Goal: Transaction & Acquisition: Purchase product/service

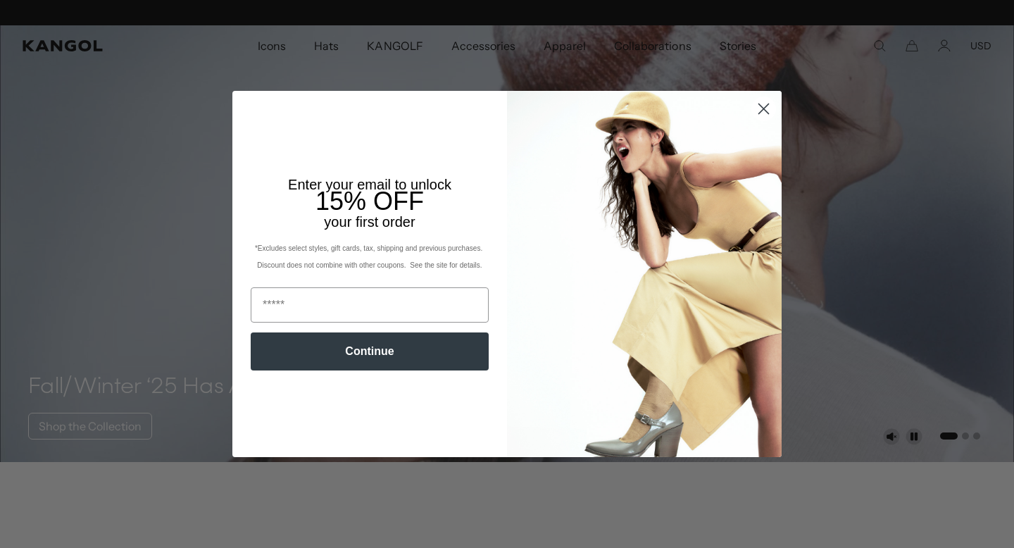
scroll to position [0, 290]
click at [762, 106] on circle "Close dialog" at bounding box center [763, 108] width 23 height 23
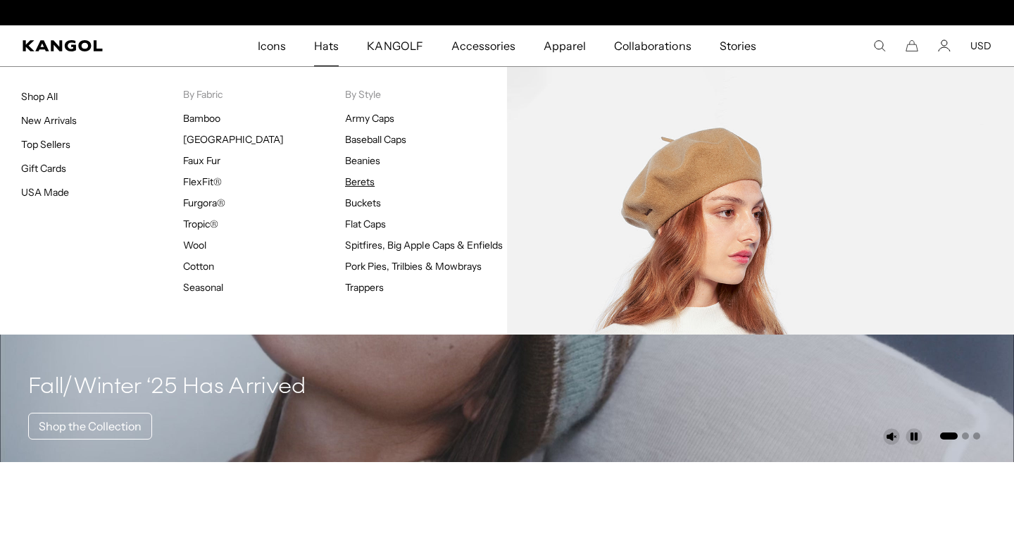
scroll to position [0, 0]
click at [352, 179] on link "Berets" at bounding box center [360, 181] width 30 height 13
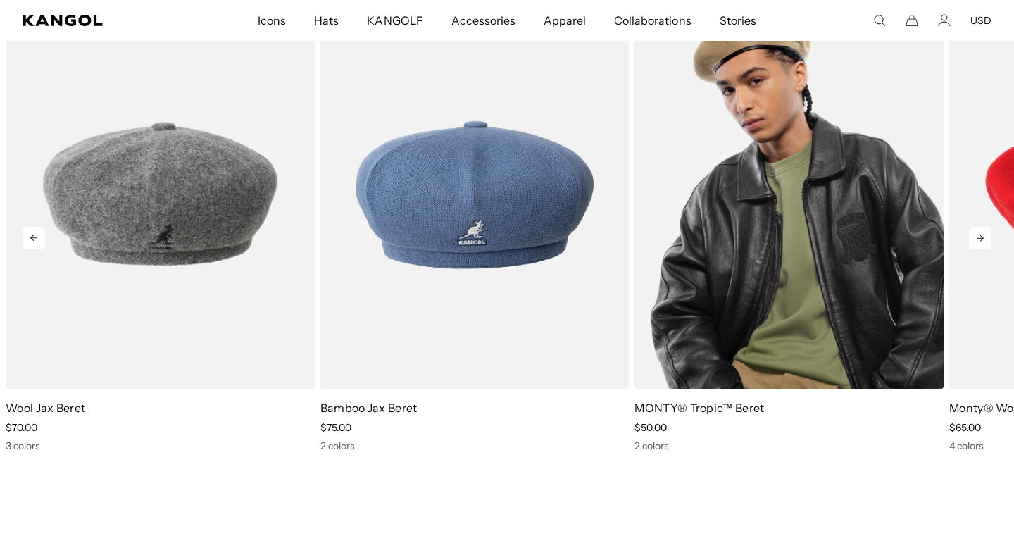
scroll to position [0, 290]
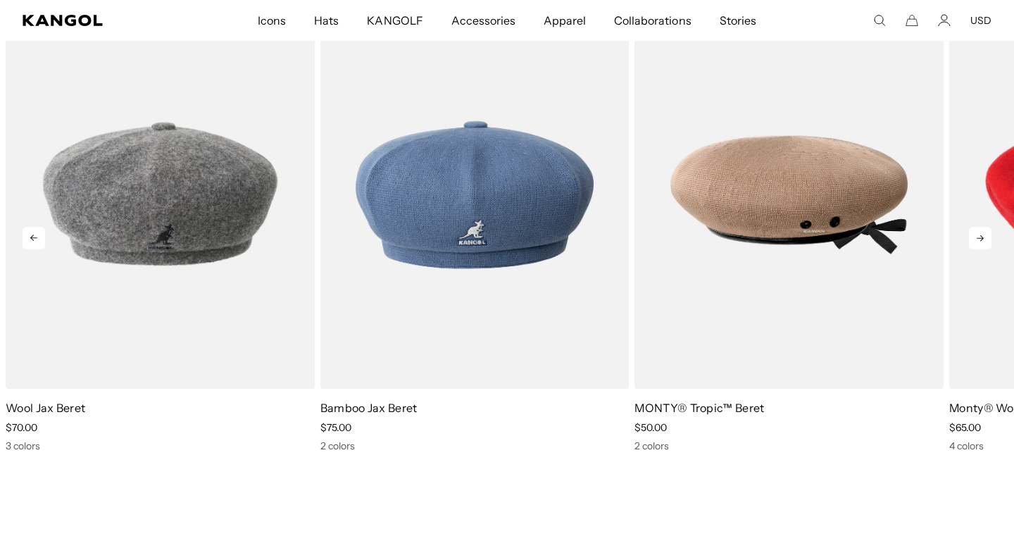
click at [981, 238] on icon at bounding box center [980, 238] width 7 height 6
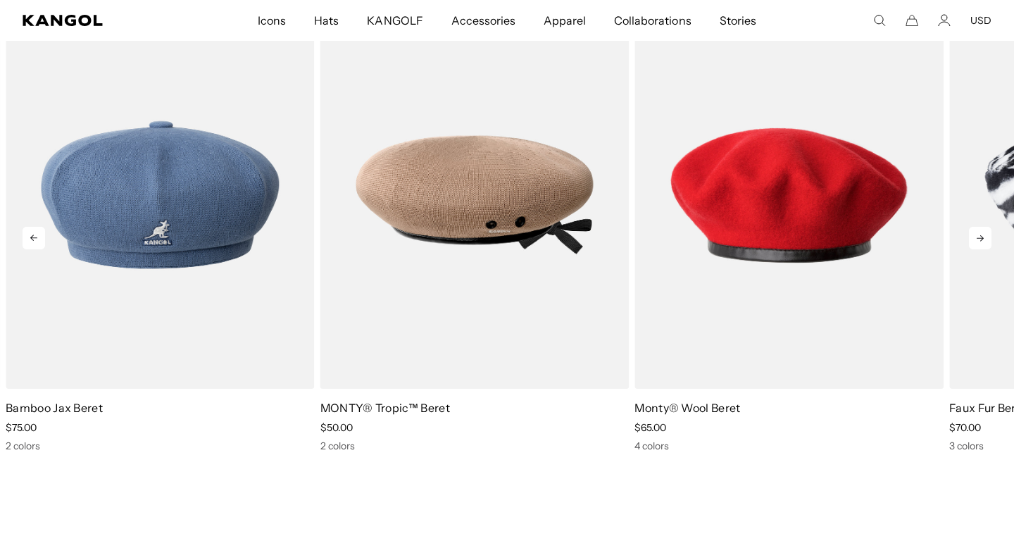
scroll to position [0, 0]
click at [981, 238] on icon at bounding box center [980, 238] width 7 height 6
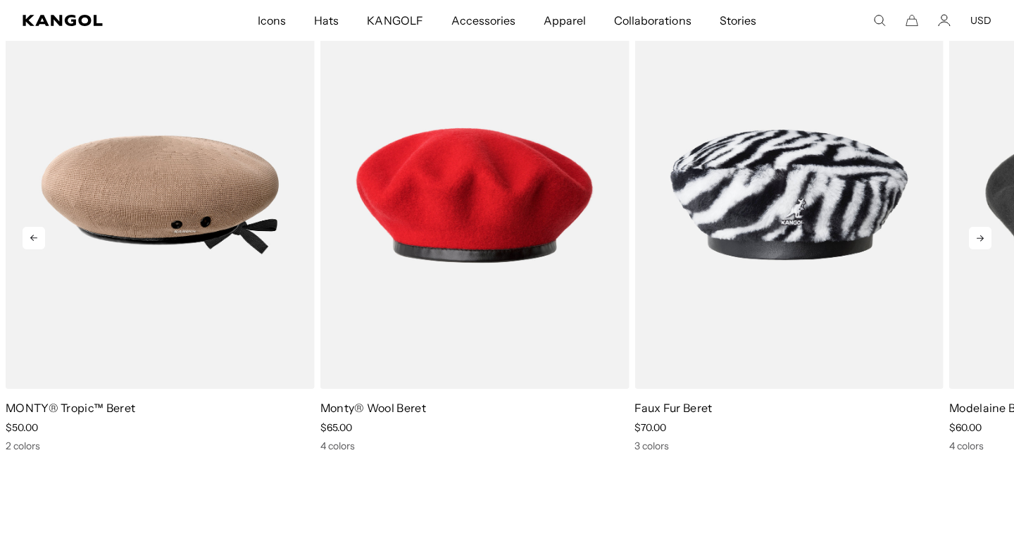
click at [981, 238] on icon at bounding box center [980, 238] width 7 height 6
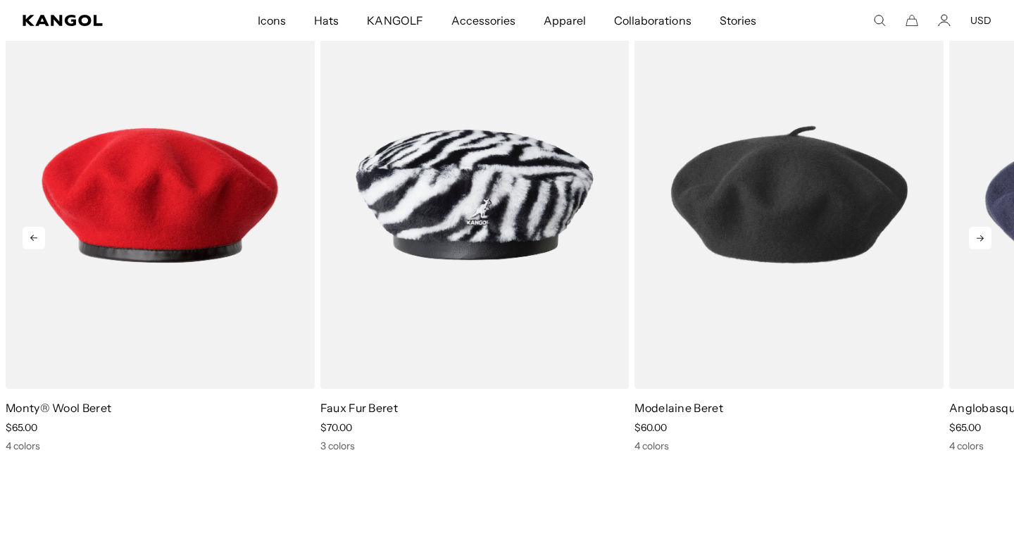
scroll to position [0, 290]
click at [981, 238] on icon at bounding box center [980, 238] width 7 height 6
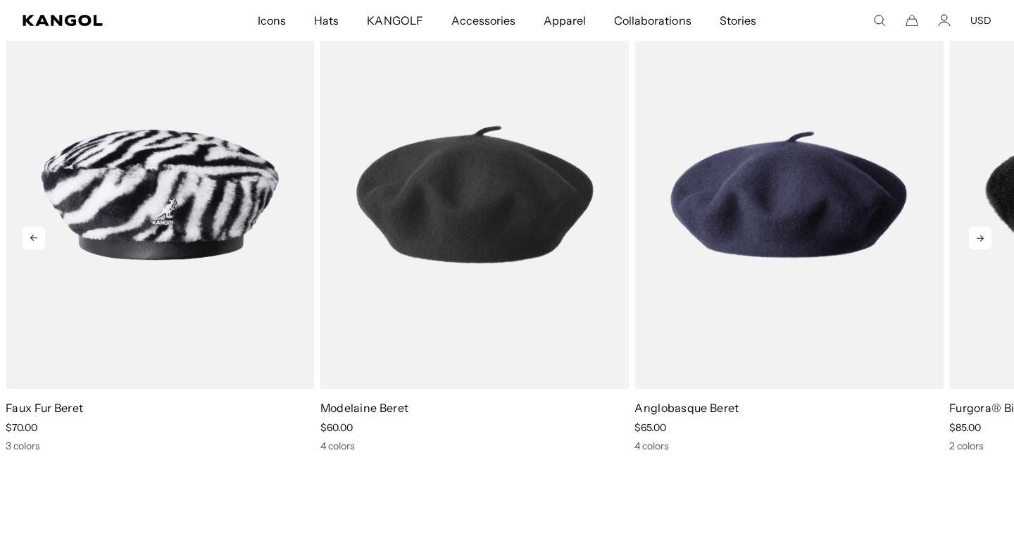
click at [981, 238] on icon at bounding box center [980, 238] width 7 height 6
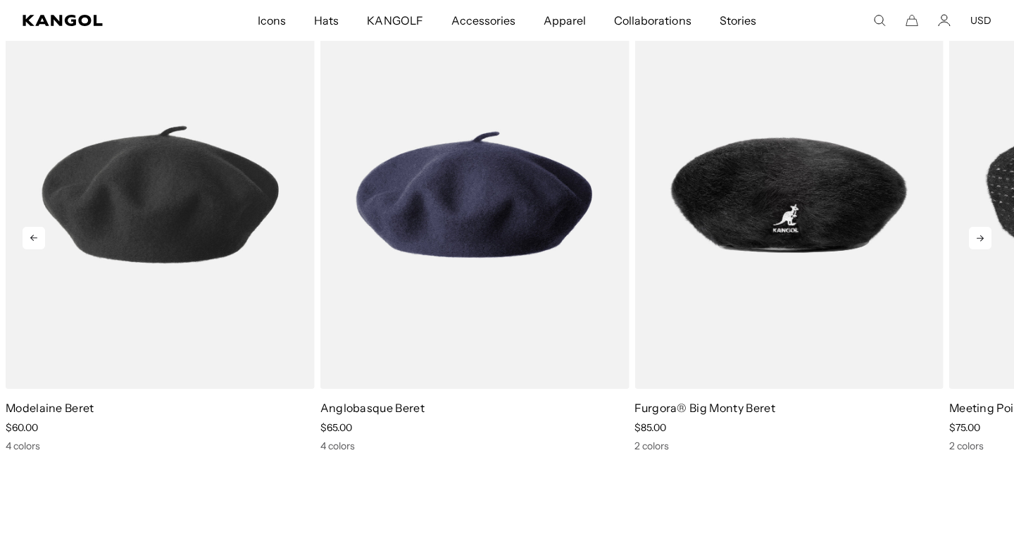
scroll to position [0, 0]
click at [981, 238] on icon at bounding box center [980, 238] width 7 height 6
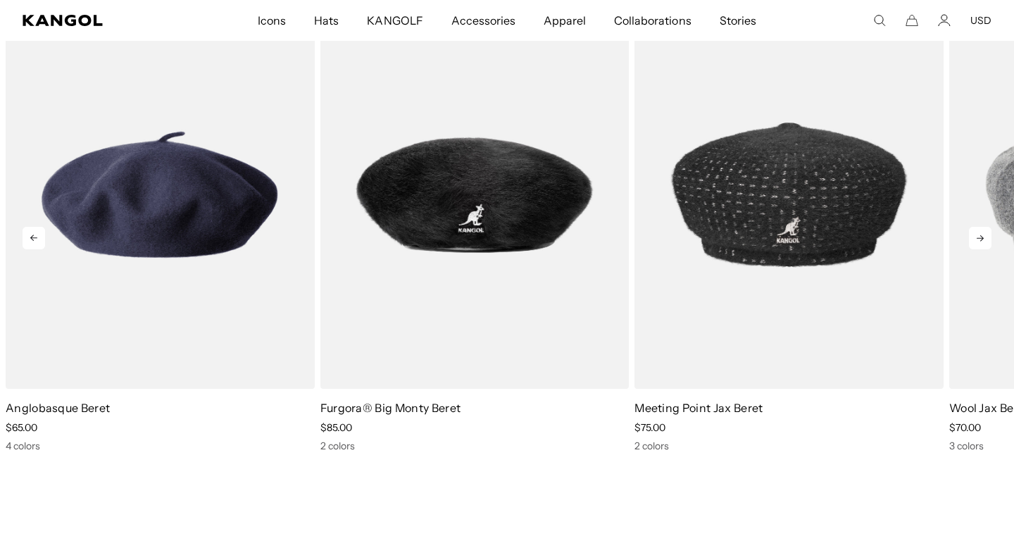
click at [981, 238] on icon at bounding box center [980, 238] width 7 height 6
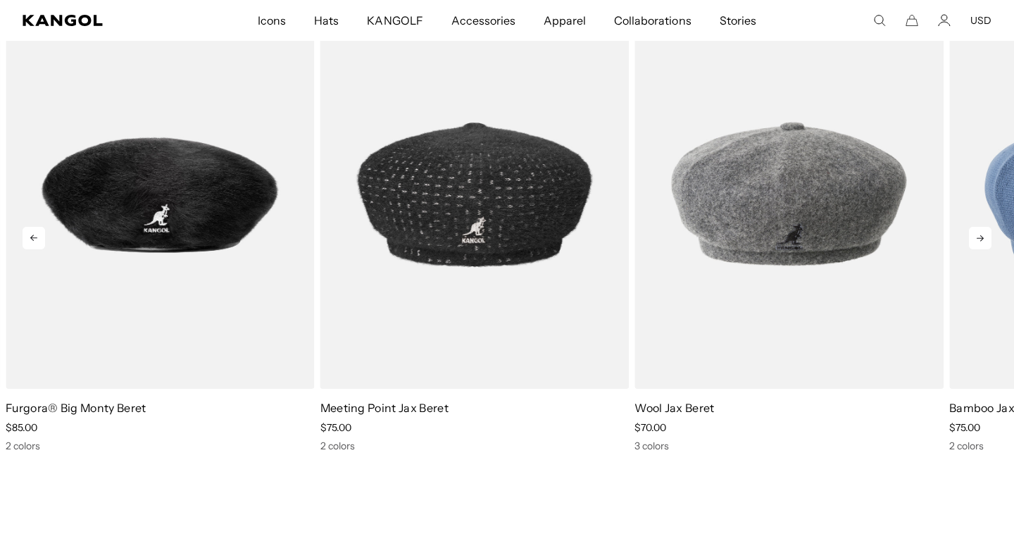
click at [981, 238] on icon at bounding box center [980, 238] width 7 height 6
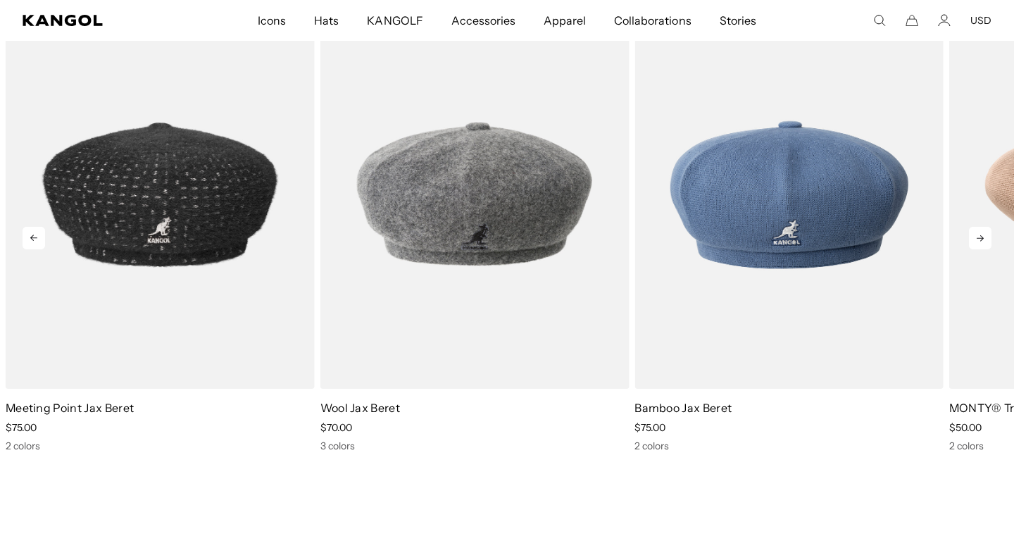
scroll to position [0, 290]
click at [981, 238] on icon at bounding box center [980, 238] width 7 height 6
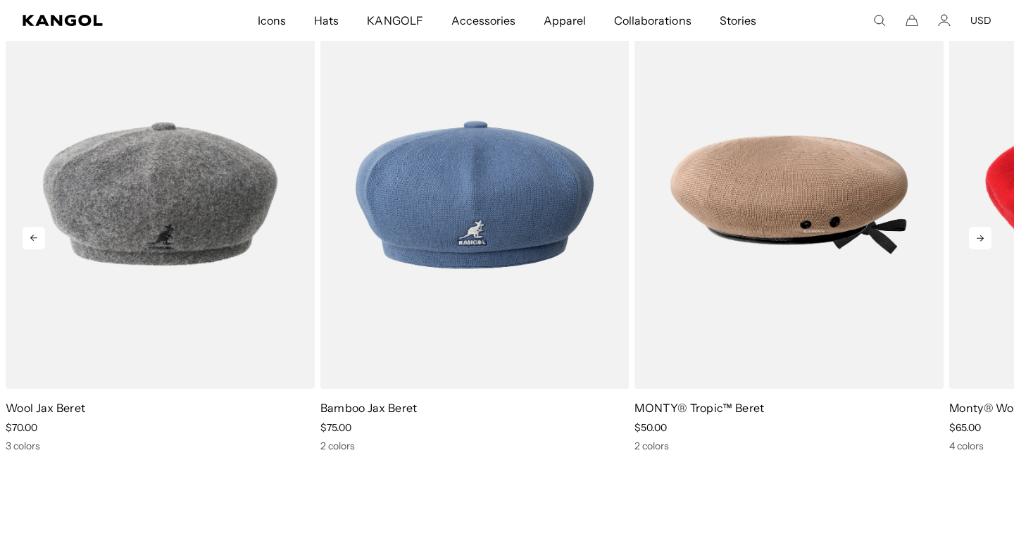
click at [981, 238] on icon at bounding box center [980, 238] width 7 height 6
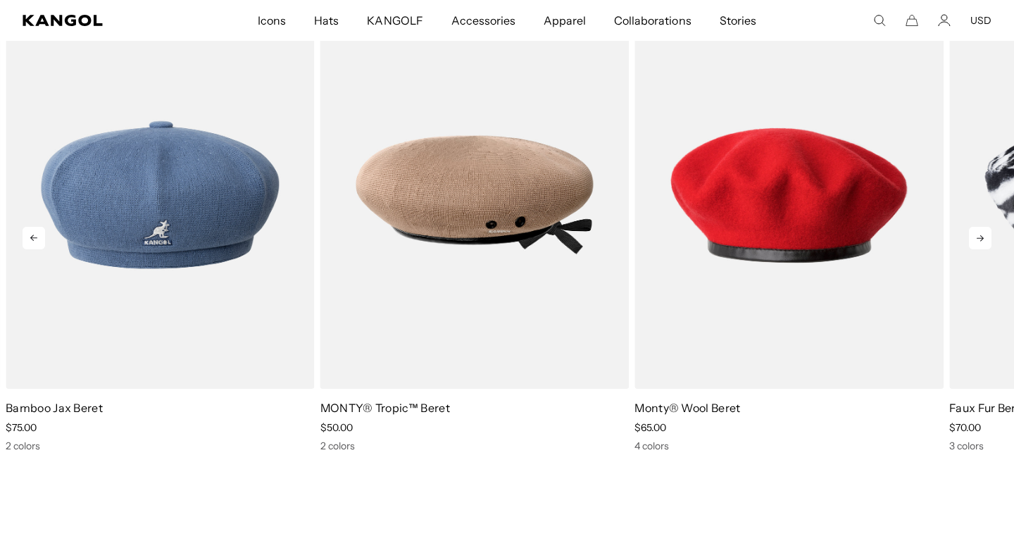
click at [981, 239] on icon at bounding box center [980, 238] width 23 height 23
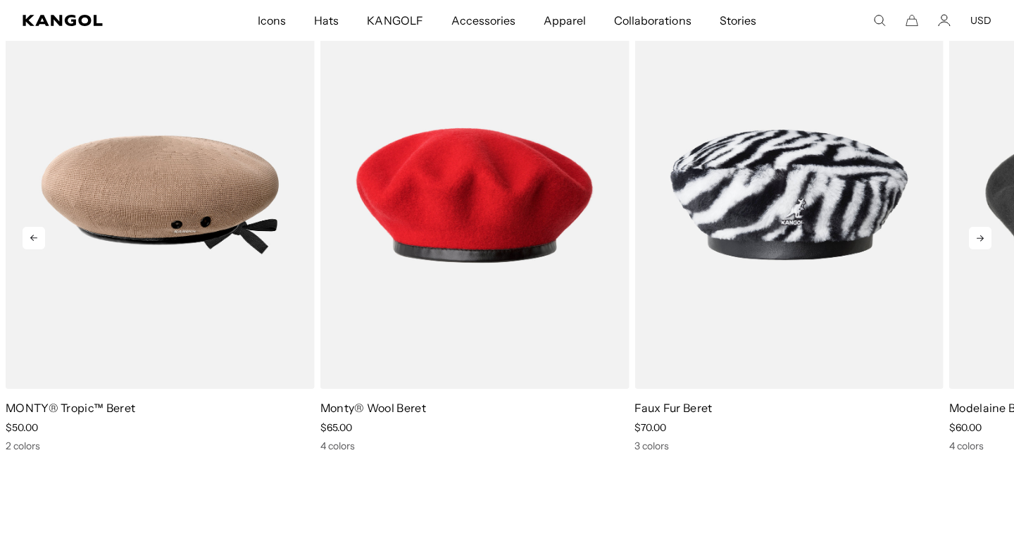
scroll to position [0, 0]
click at [981, 240] on icon at bounding box center [980, 238] width 23 height 23
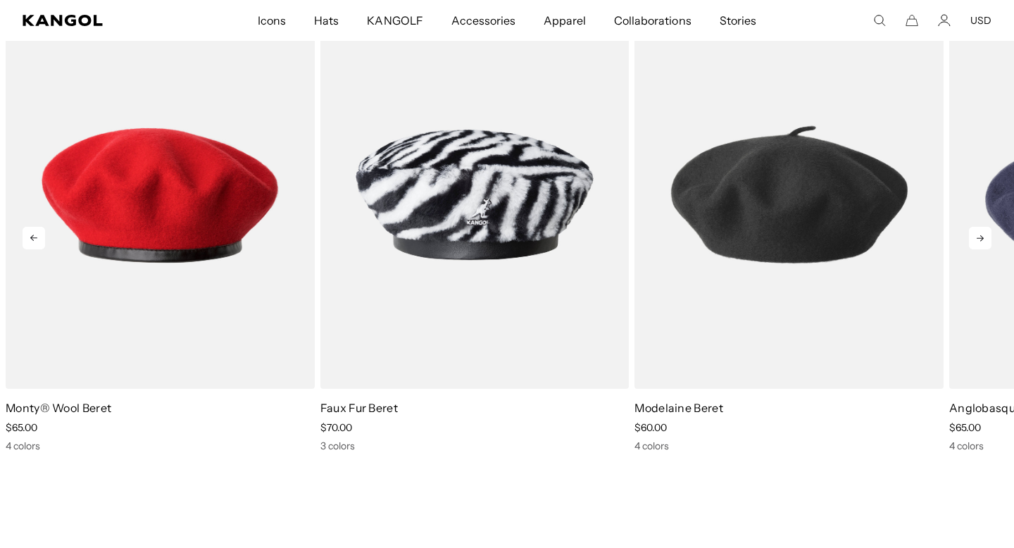
scroll to position [0, 290]
click at [981, 240] on icon at bounding box center [980, 238] width 23 height 23
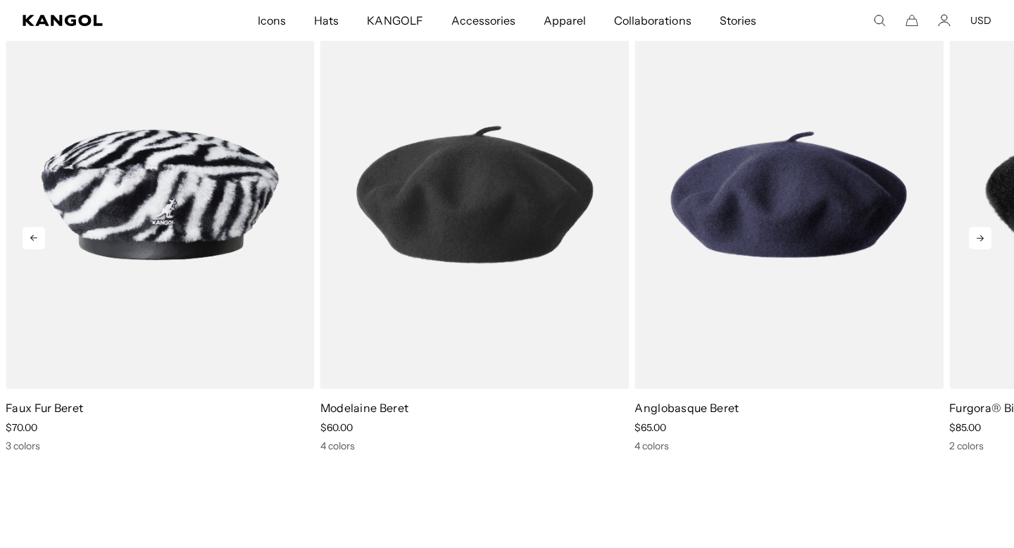
click at [981, 240] on icon at bounding box center [980, 238] width 23 height 23
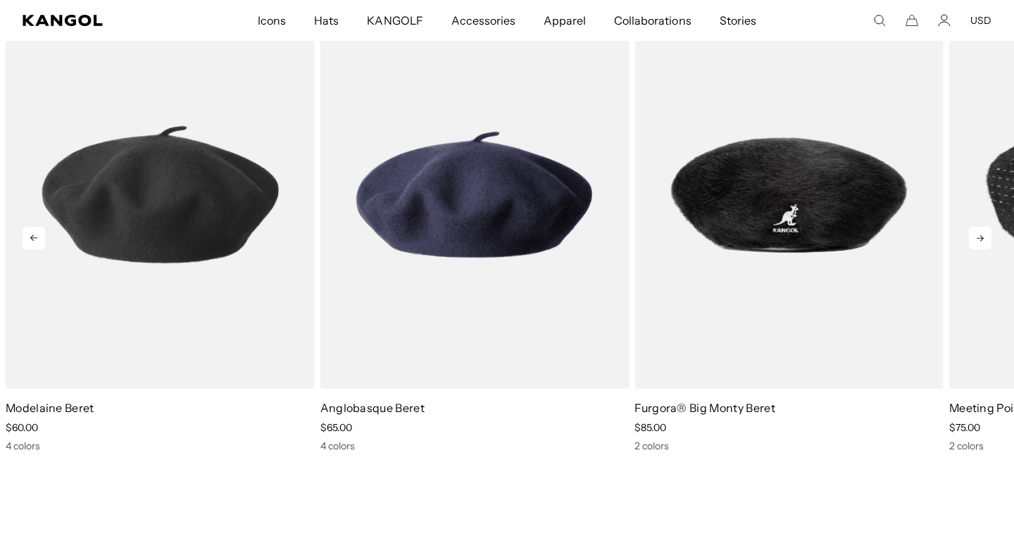
scroll to position [0, 0]
click at [981, 240] on icon at bounding box center [980, 238] width 23 height 23
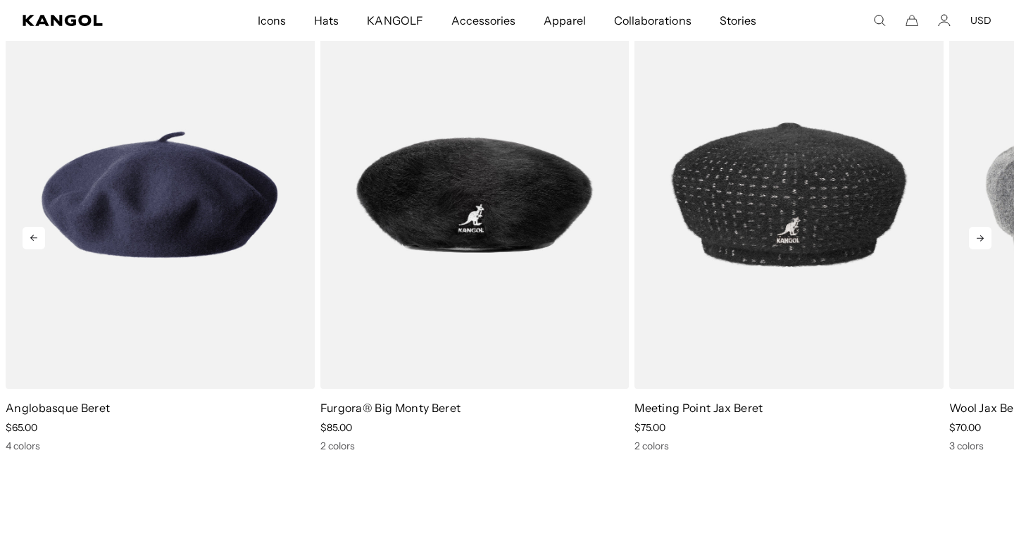
click at [981, 240] on icon at bounding box center [980, 238] width 23 height 23
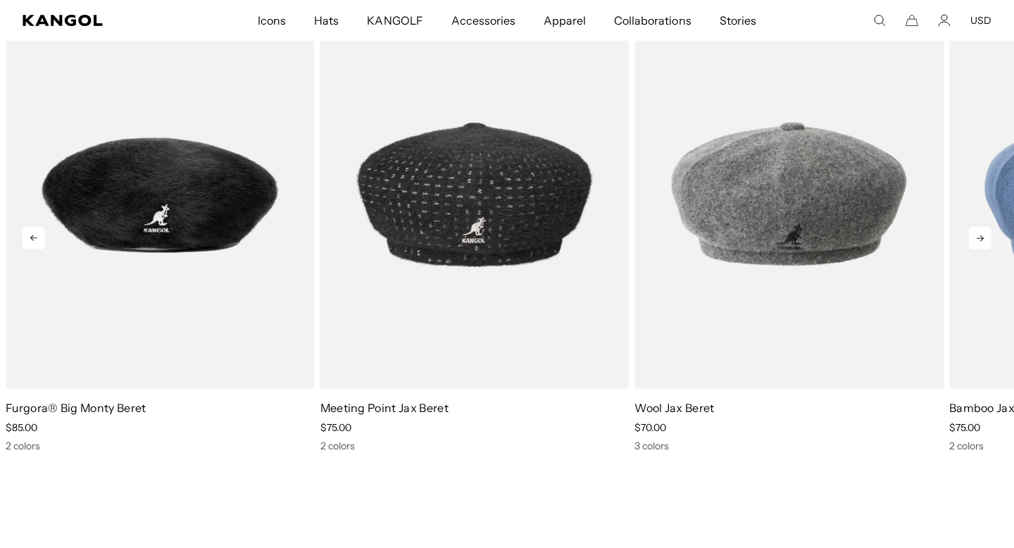
click at [981, 240] on icon at bounding box center [980, 238] width 23 height 23
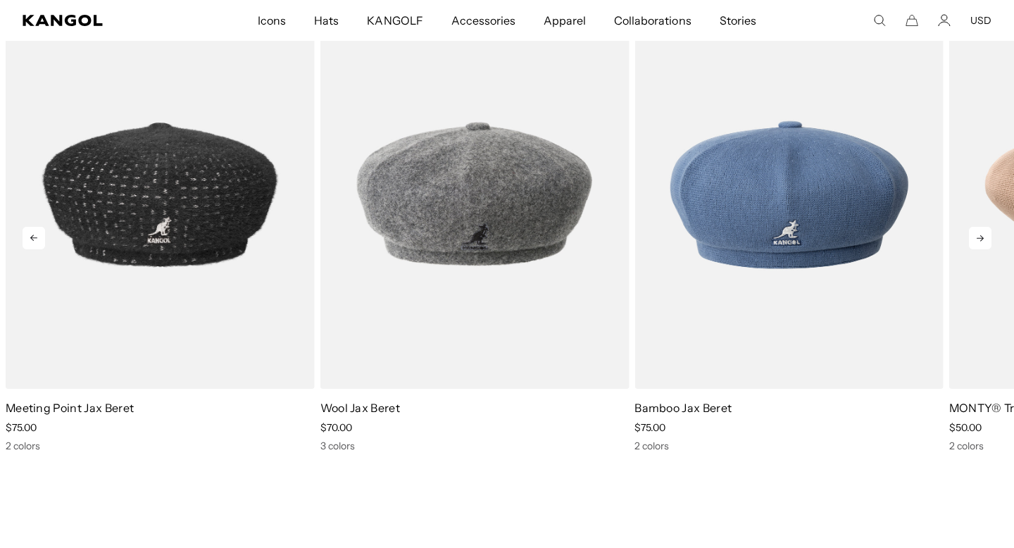
click at [981, 240] on icon at bounding box center [980, 238] width 23 height 23
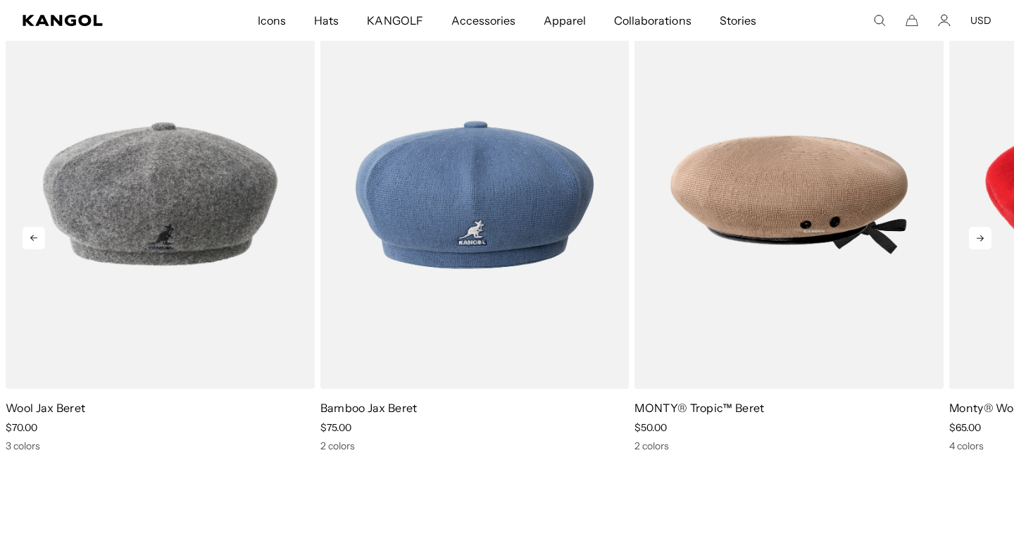
click at [981, 240] on icon at bounding box center [980, 238] width 23 height 23
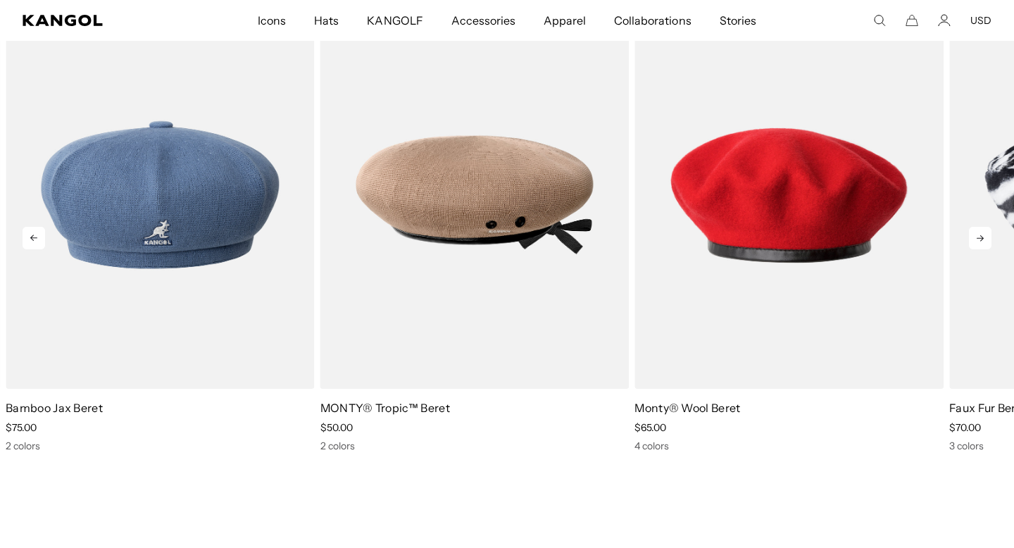
click at [981, 240] on icon at bounding box center [980, 238] width 23 height 23
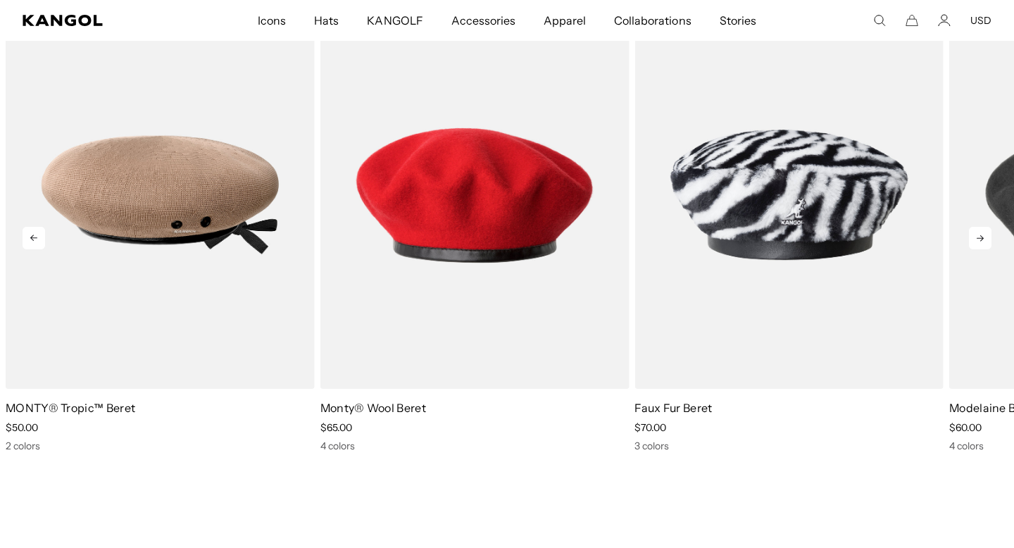
scroll to position [0, 290]
click at [981, 240] on icon at bounding box center [980, 238] width 23 height 23
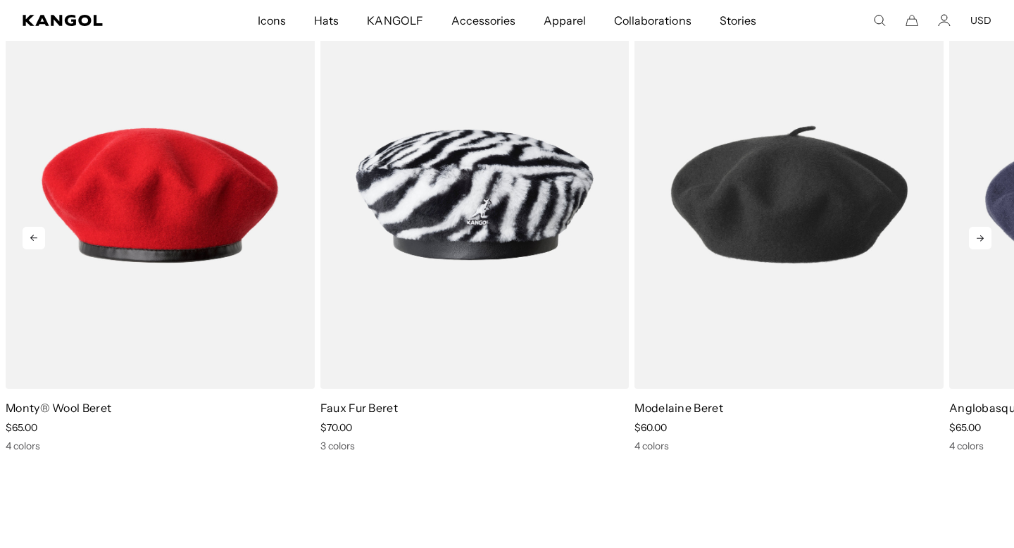
click at [981, 240] on icon at bounding box center [980, 238] width 23 height 23
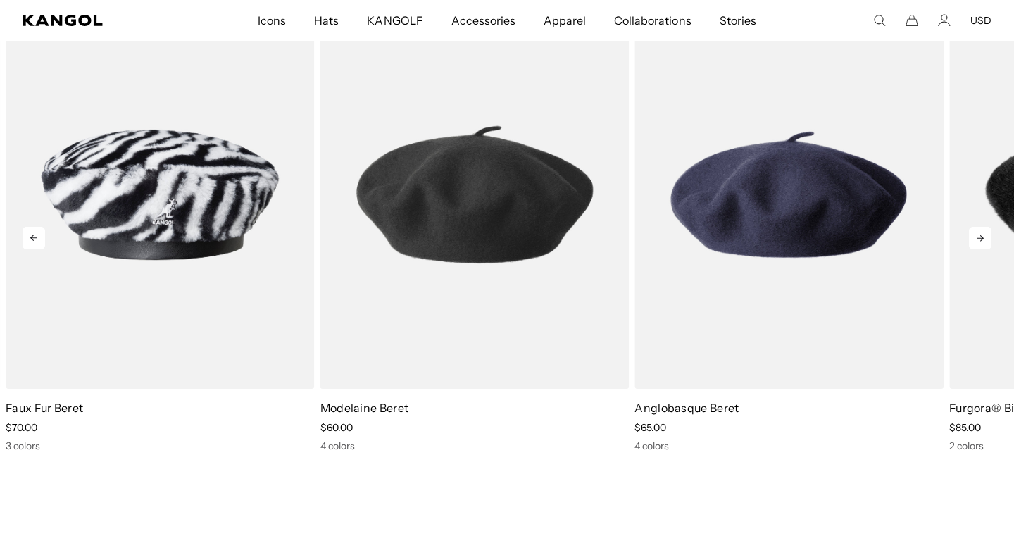
scroll to position [0, 0]
click at [981, 240] on icon at bounding box center [980, 238] width 23 height 23
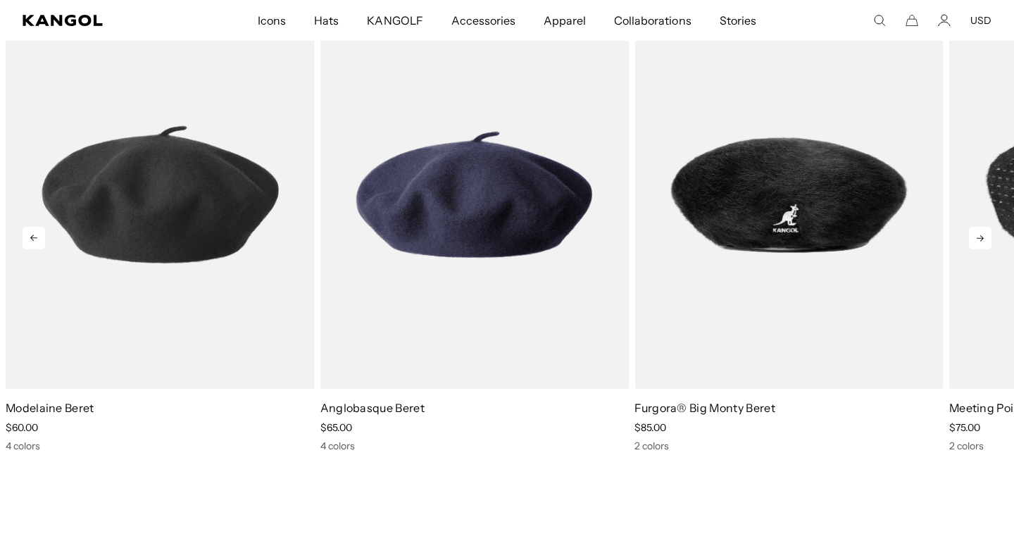
click at [981, 240] on icon at bounding box center [980, 238] width 7 height 6
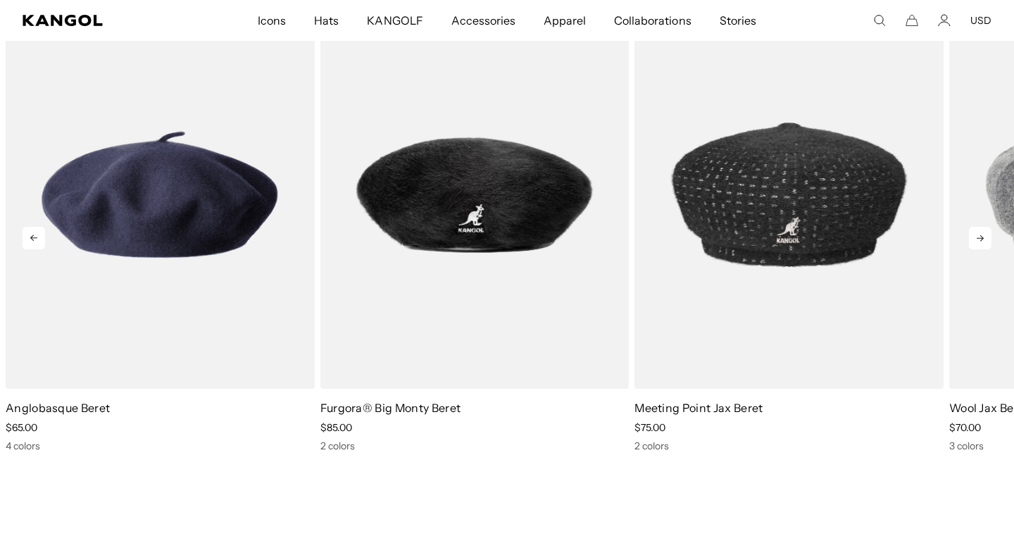
scroll to position [0, 290]
click at [981, 240] on icon at bounding box center [980, 238] width 7 height 6
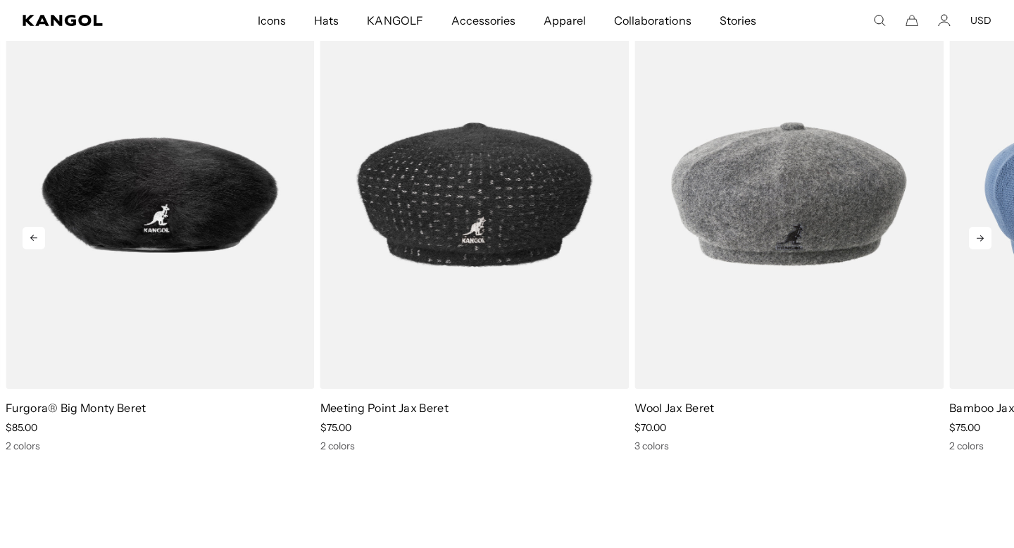
click at [981, 240] on icon at bounding box center [980, 238] width 7 height 6
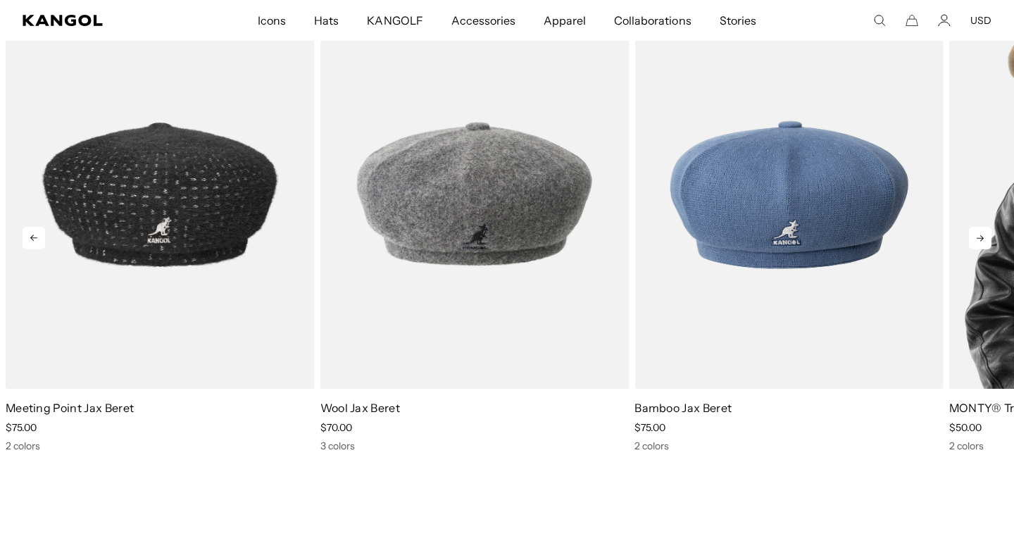
scroll to position [0, 0]
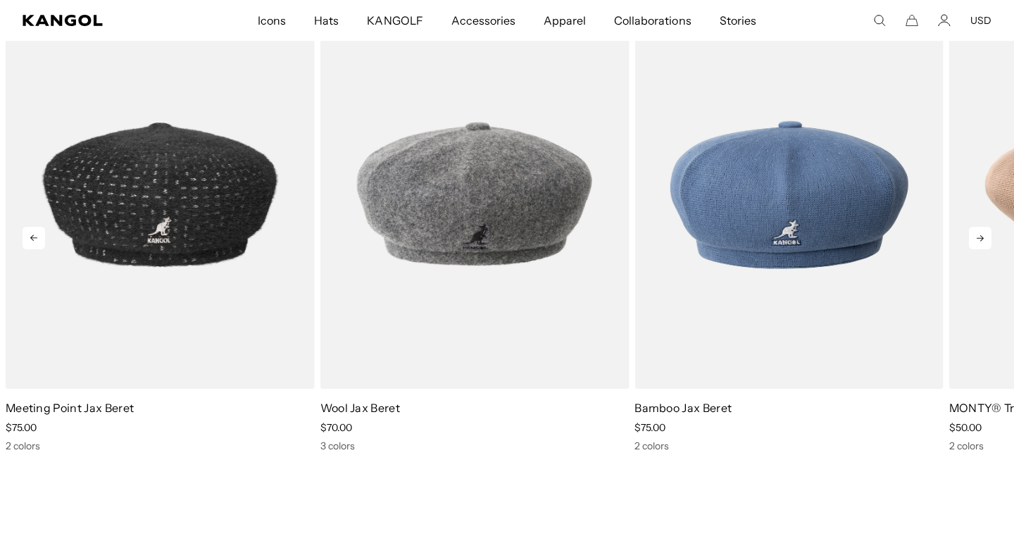
click at [984, 231] on icon at bounding box center [980, 238] width 23 height 23
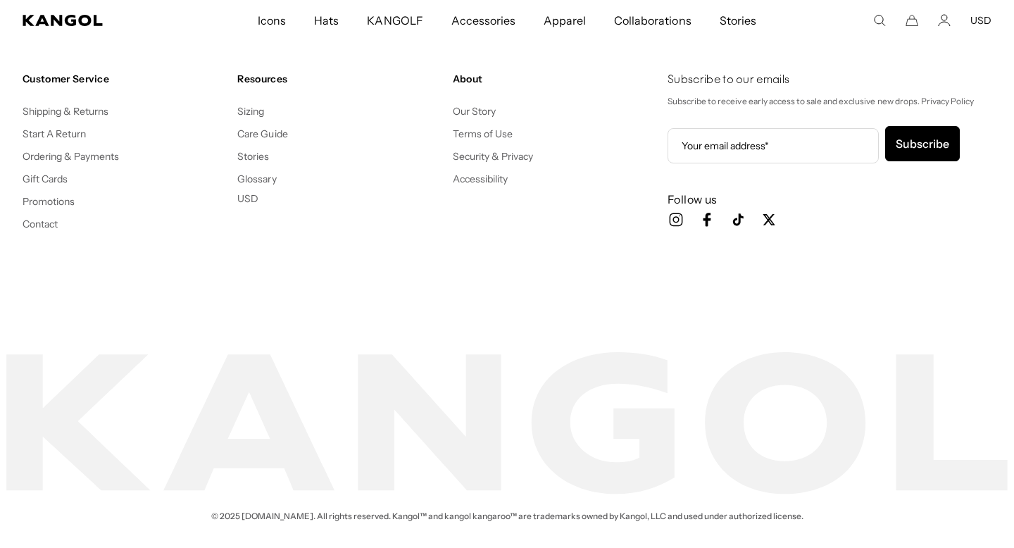
scroll to position [2387, 0]
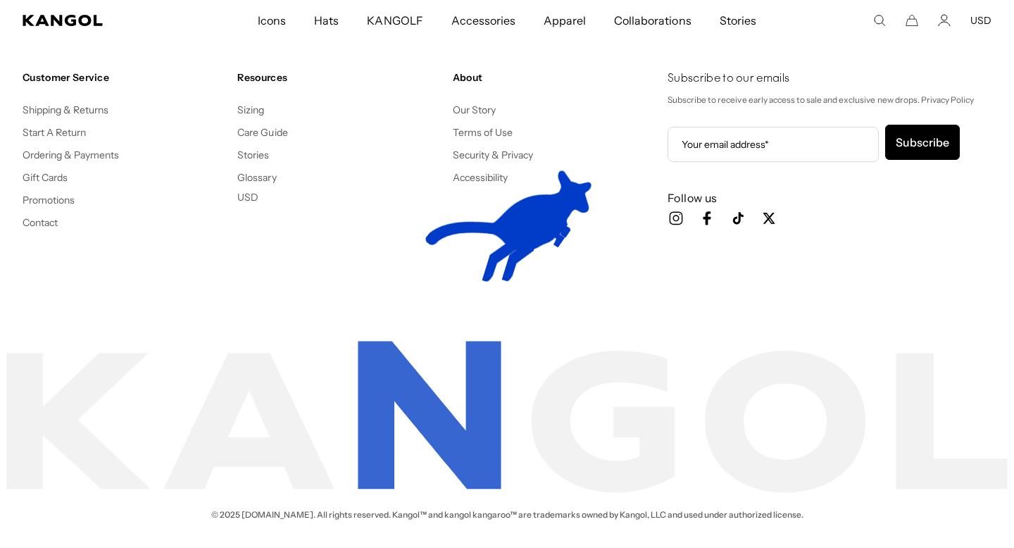
click at [676, 214] on icon "Icon Instagram" at bounding box center [676, 218] width 17 height 17
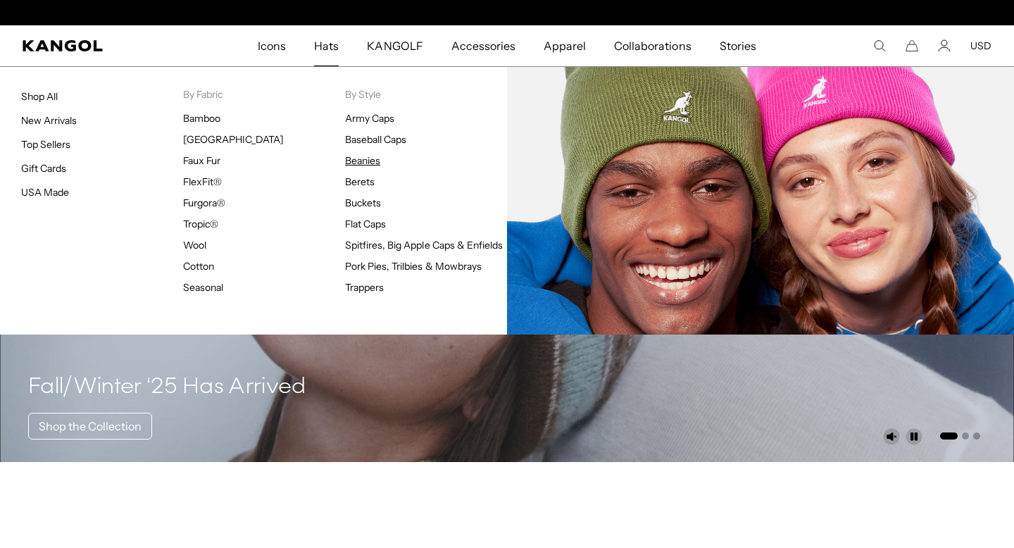
scroll to position [0, 290]
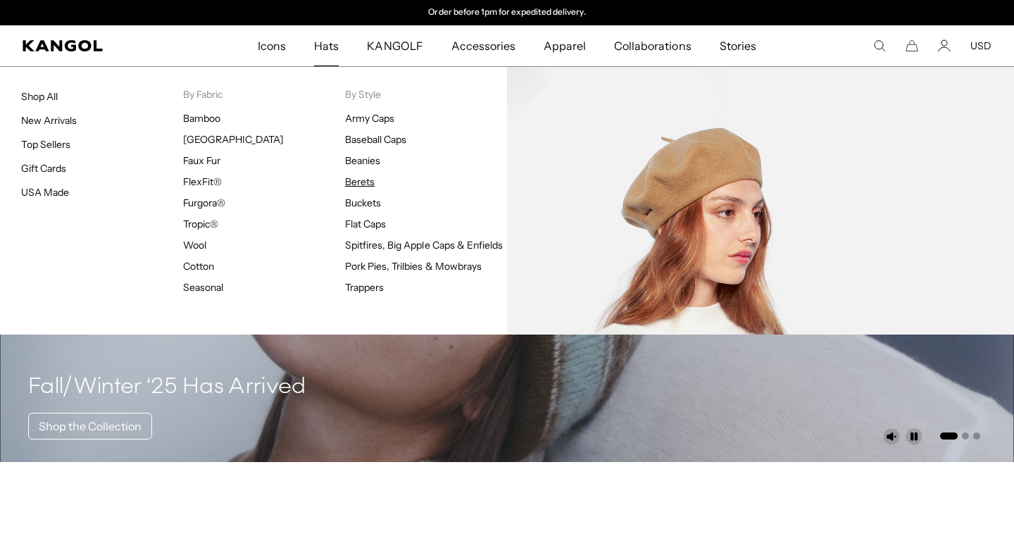
click at [360, 182] on link "Berets" at bounding box center [360, 181] width 30 height 13
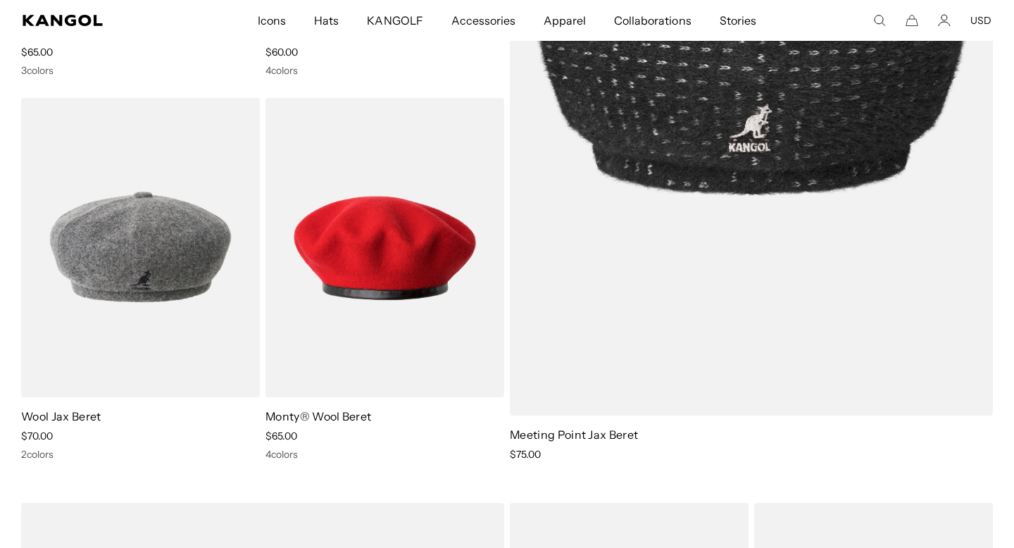
scroll to position [451, 0]
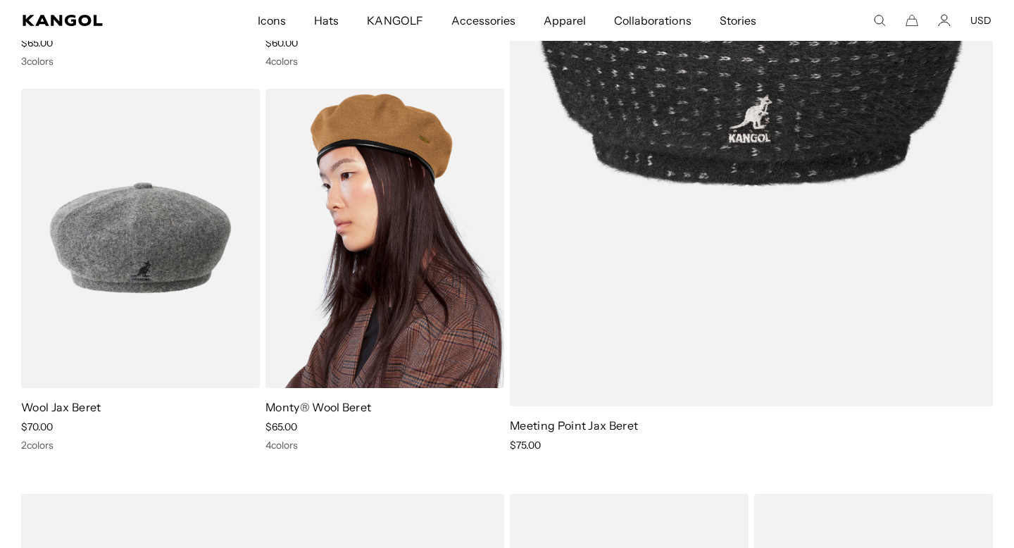
click at [364, 235] on img at bounding box center [385, 239] width 239 height 300
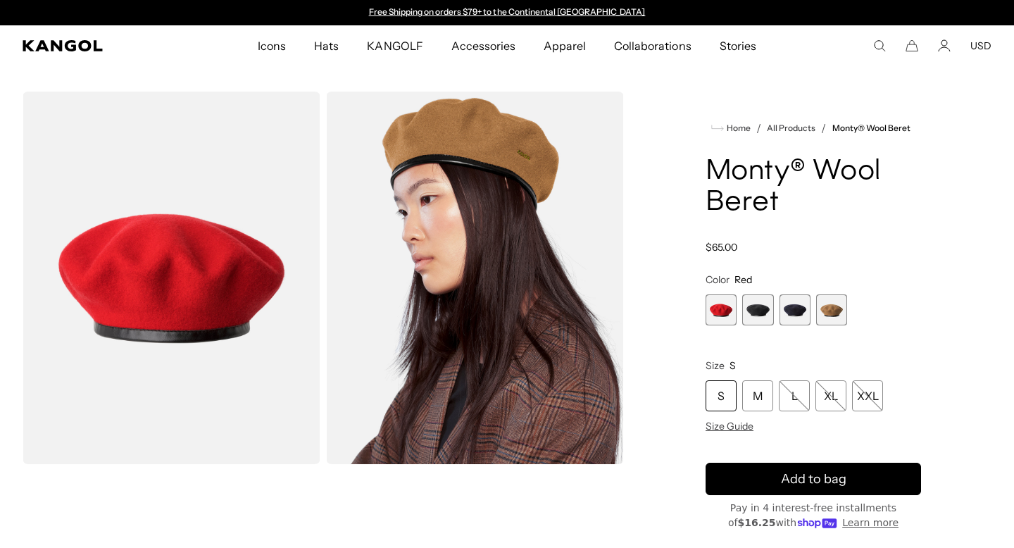
click at [757, 308] on span "2 of 4" at bounding box center [758, 309] width 31 height 31
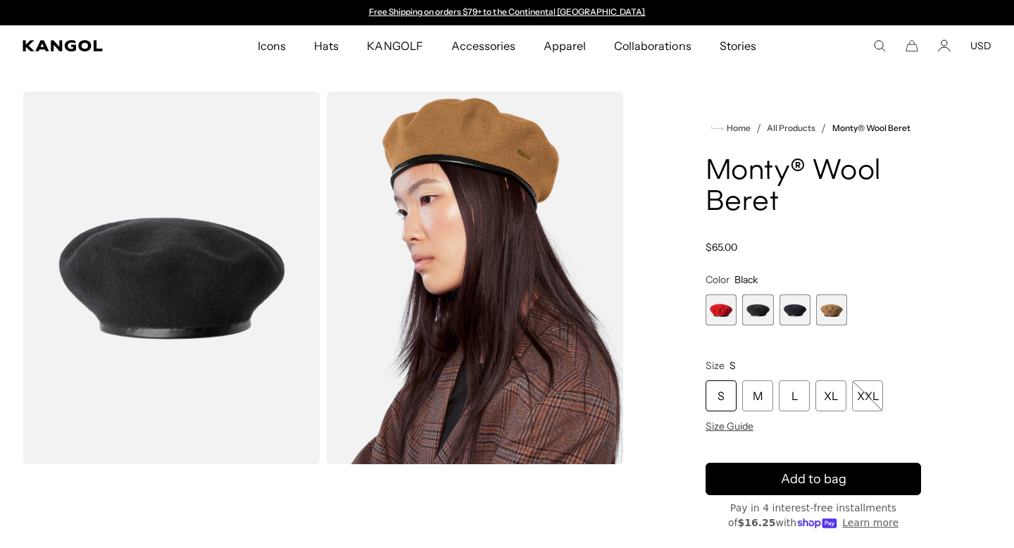
click at [794, 309] on span "3 of 4" at bounding box center [795, 309] width 31 height 31
click at [828, 310] on span "4 of 4" at bounding box center [832, 309] width 31 height 31
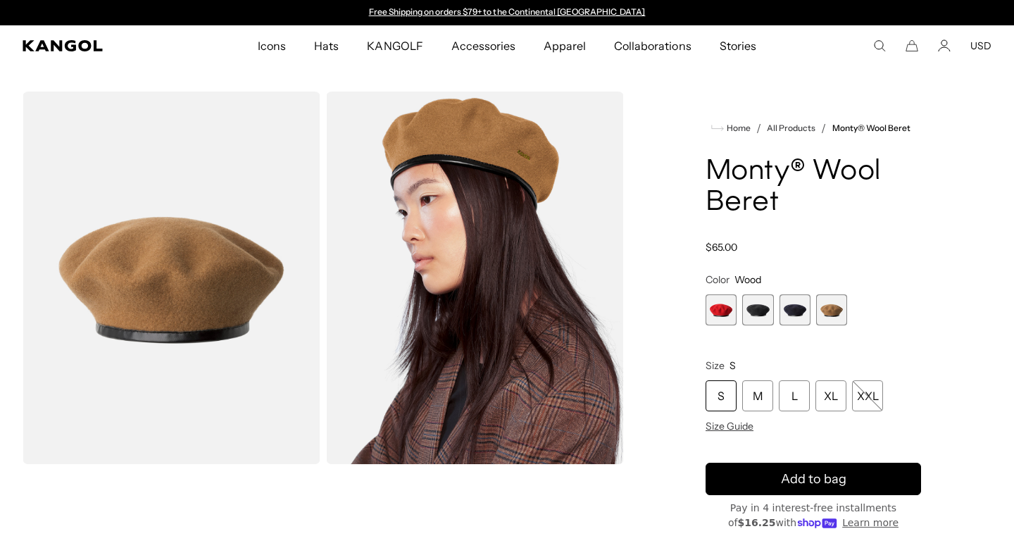
click at [758, 306] on span "2 of 4" at bounding box center [758, 309] width 31 height 31
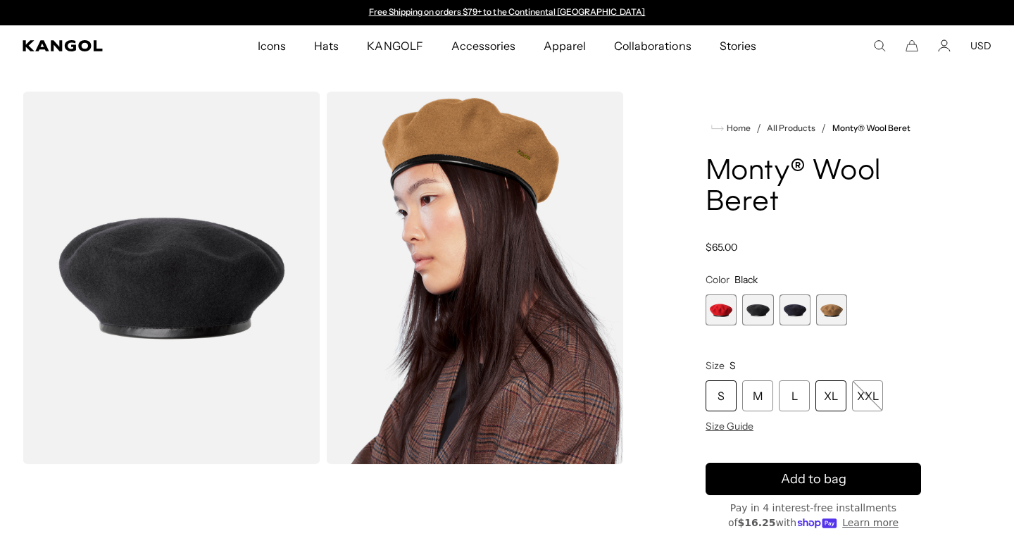
click at [831, 397] on div "XL" at bounding box center [831, 395] width 31 height 31
click at [742, 426] on span "Size Guide" at bounding box center [730, 426] width 48 height 13
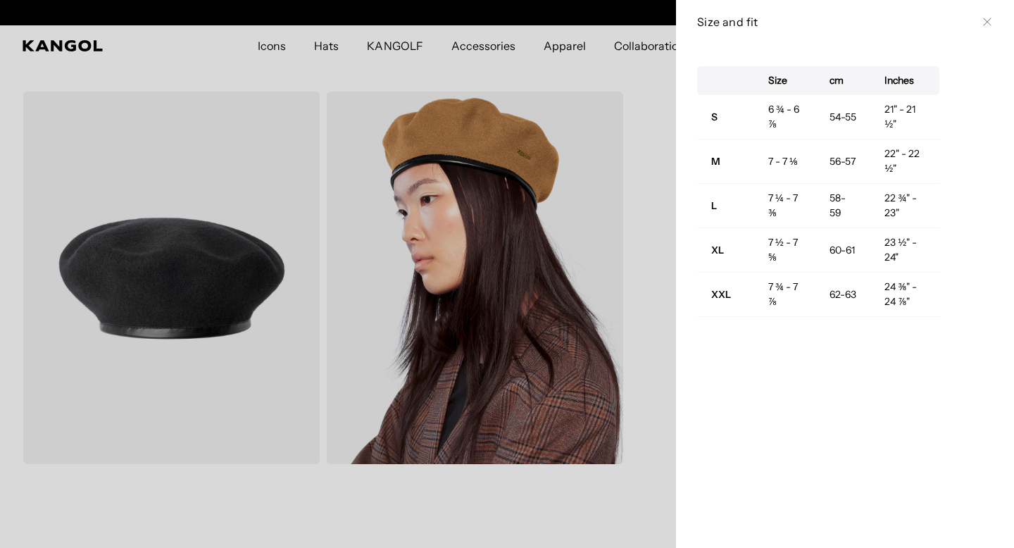
click at [989, 14] on div "Size and fit Close" at bounding box center [845, 21] width 296 height 15
click at [988, 17] on button "Close" at bounding box center [987, 21] width 11 height 11
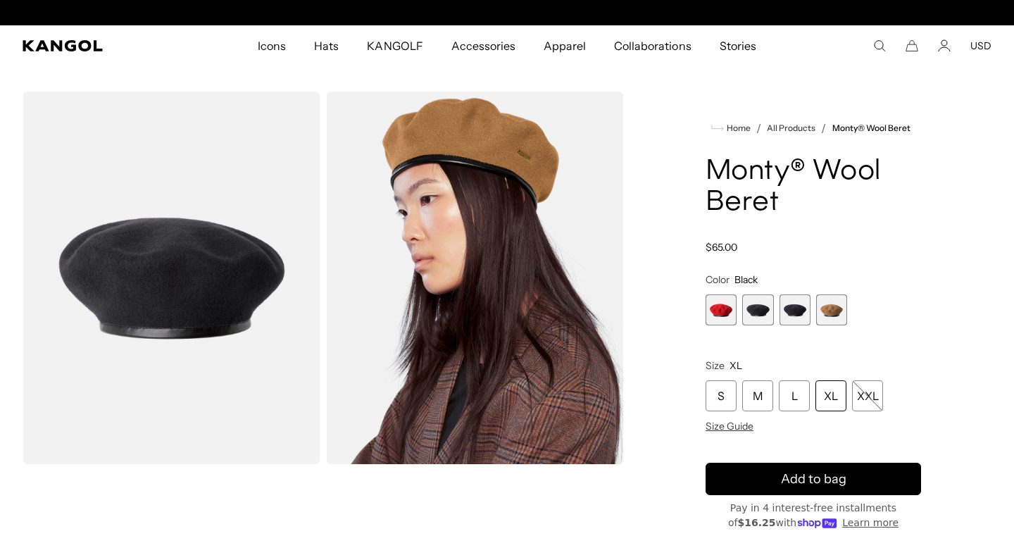
scroll to position [0, 290]
